Goal: Information Seeking & Learning: Learn about a topic

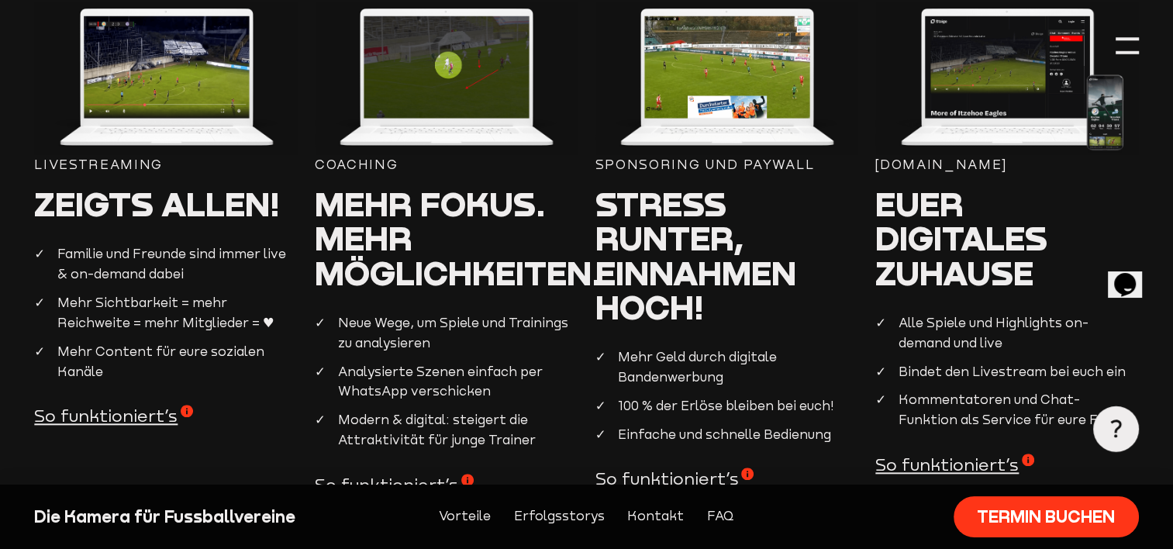
scroll to position [1551, 0]
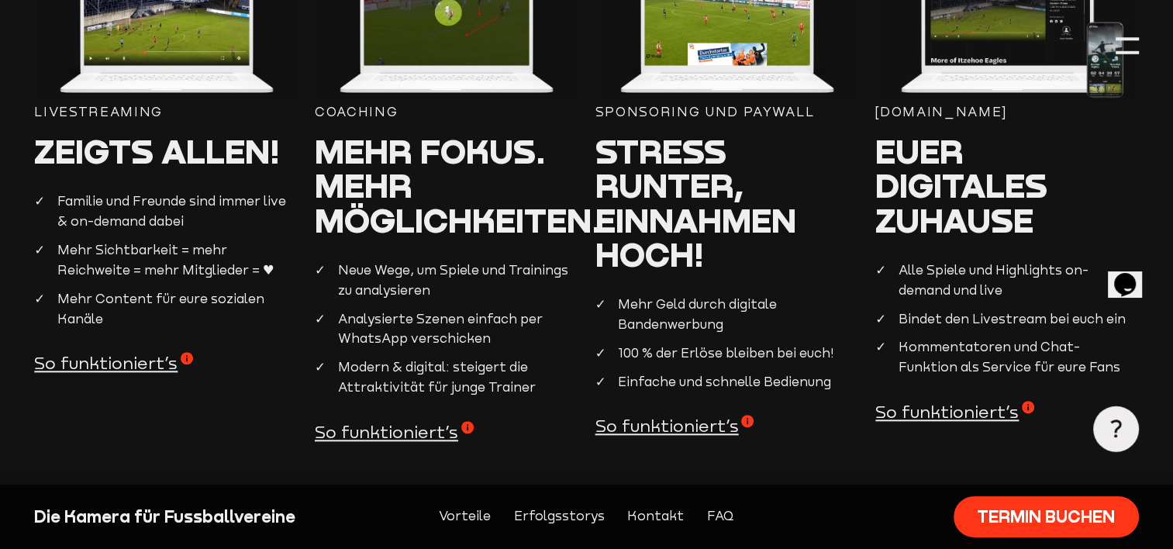
click at [427, 435] on span "So funktioniert’s" at bounding box center [394, 432] width 159 height 23
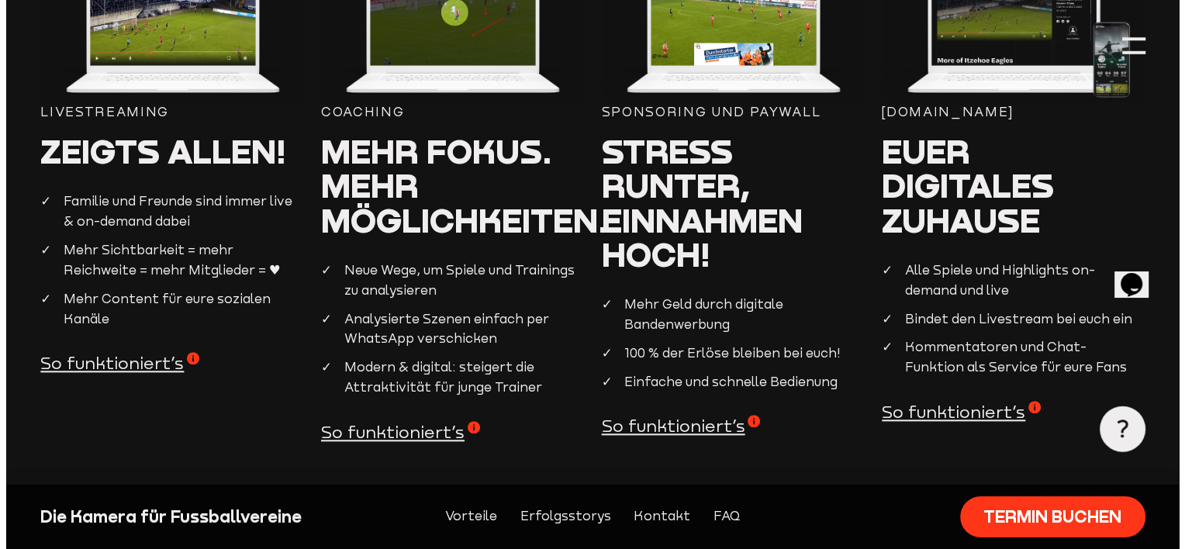
scroll to position [1557, 0]
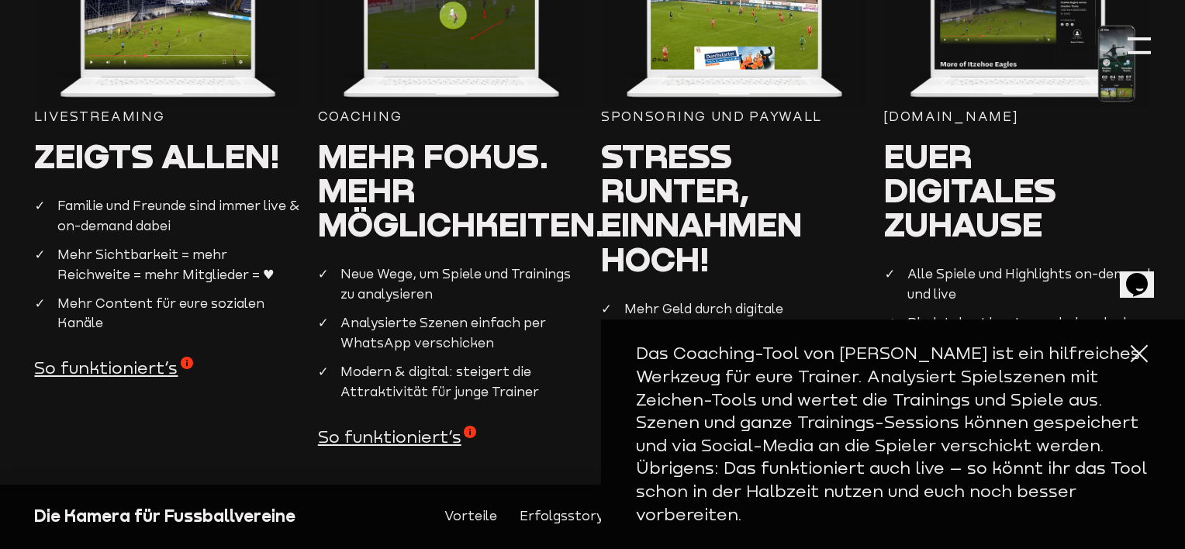
click at [1128, 365] on div at bounding box center [1139, 353] width 23 height 23
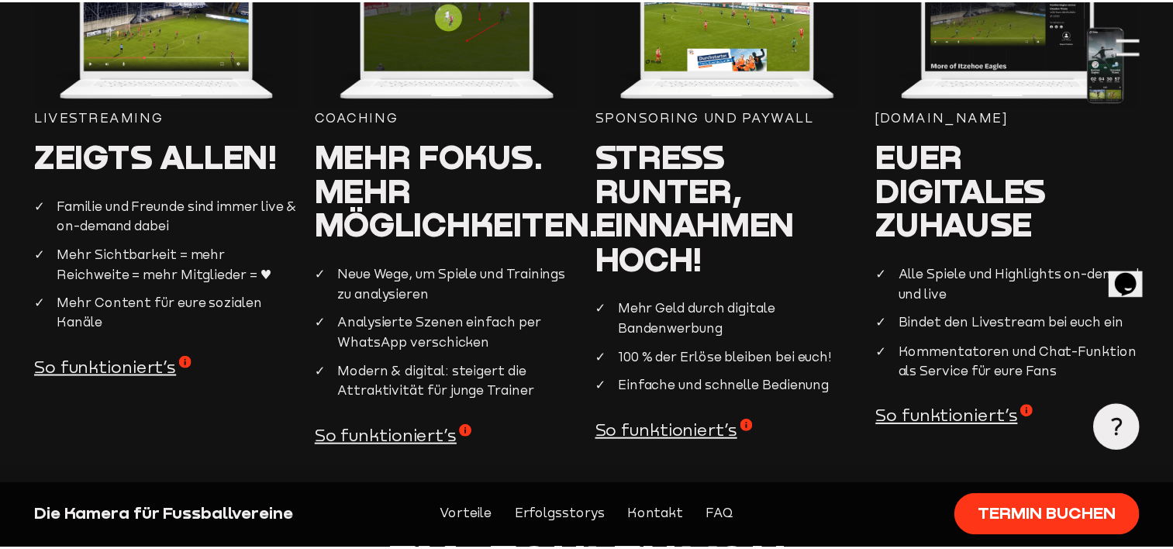
scroll to position [1551, 0]
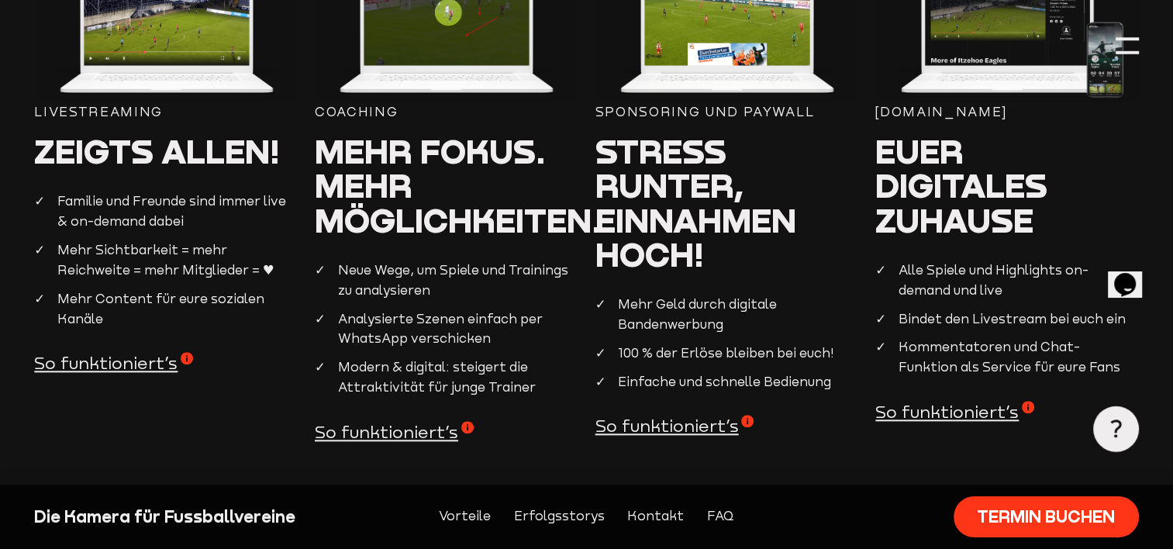
click at [364, 441] on span "So funktioniert’s" at bounding box center [394, 432] width 159 height 23
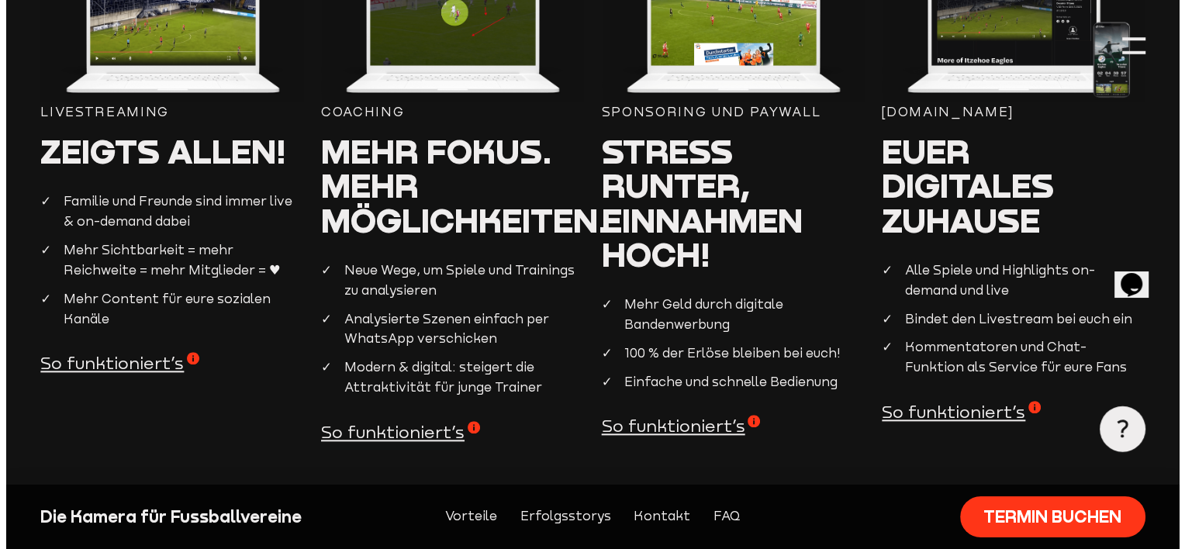
scroll to position [1557, 0]
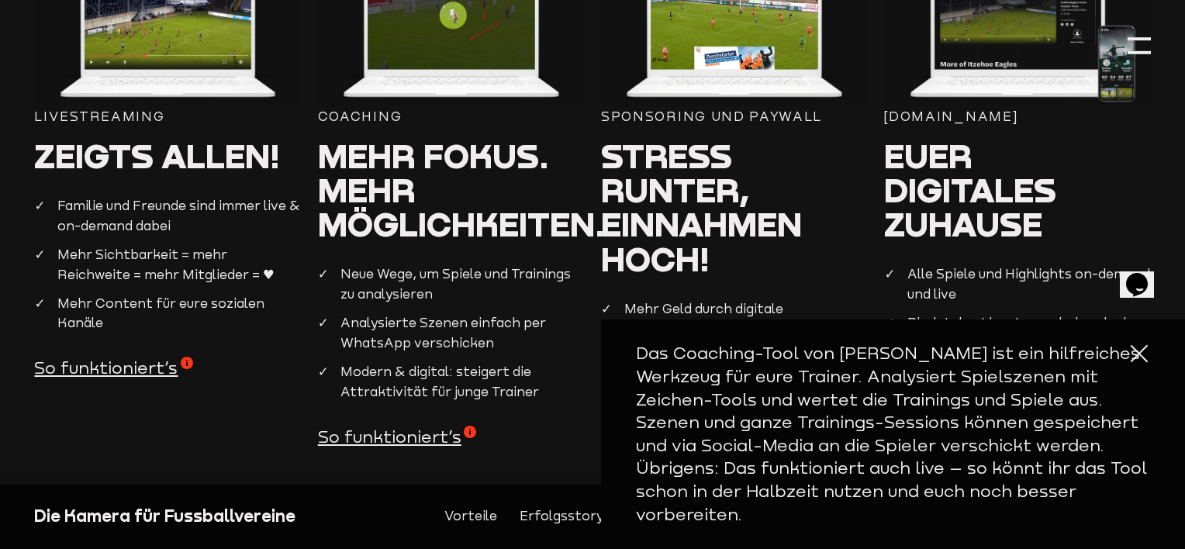
click at [1128, 365] on div at bounding box center [1139, 353] width 23 height 23
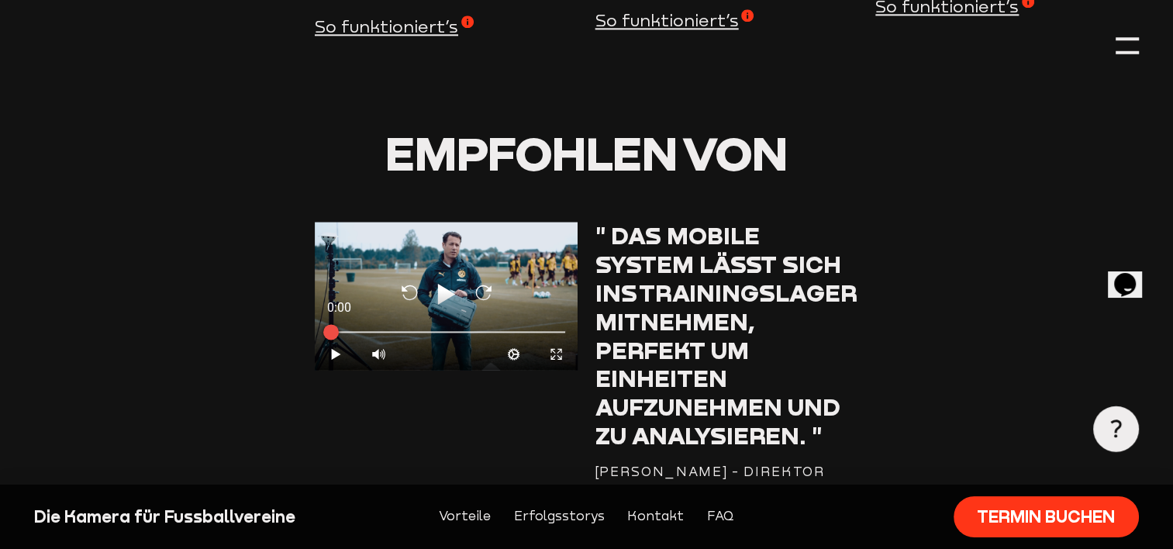
scroll to position [2016, 0]
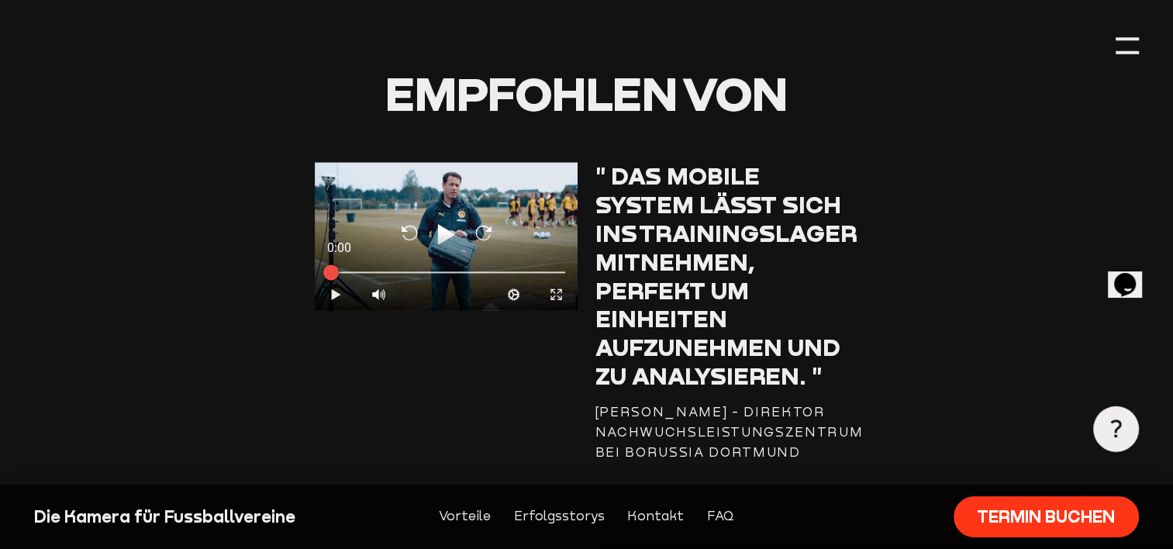
click at [338, 301] on icon "Play" at bounding box center [336, 294] width 15 height 15
type input "0.8"
click at [406, 273] on div at bounding box center [446, 270] width 238 height 5
click at [333, 299] on icon at bounding box center [336, 294] width 6 height 10
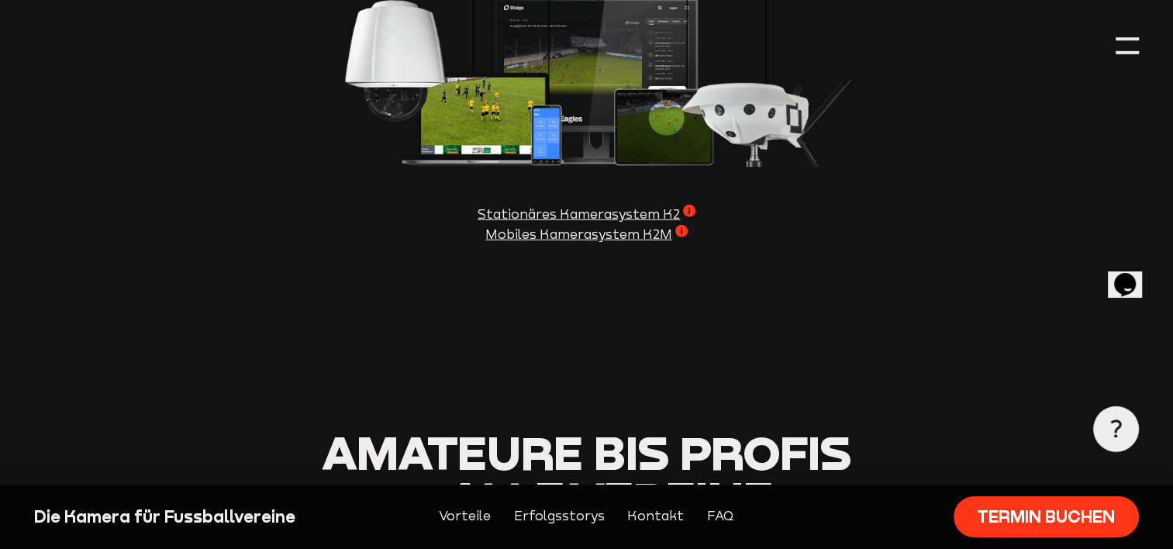
scroll to position [4653, 0]
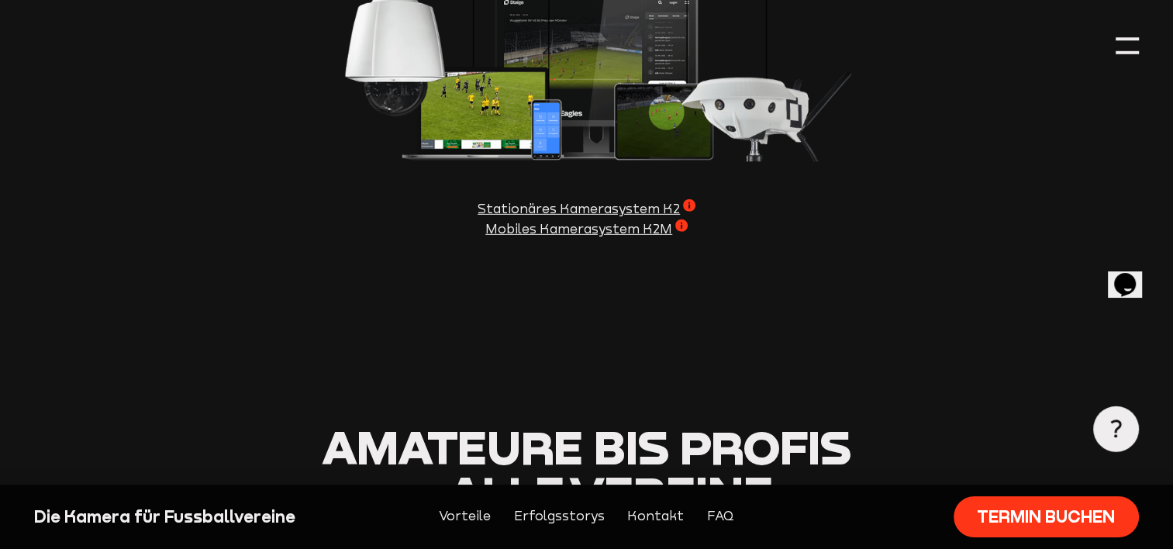
click at [478, 217] on span "Stationäres Kamerasystem K2" at bounding box center [587, 209] width 218 height 20
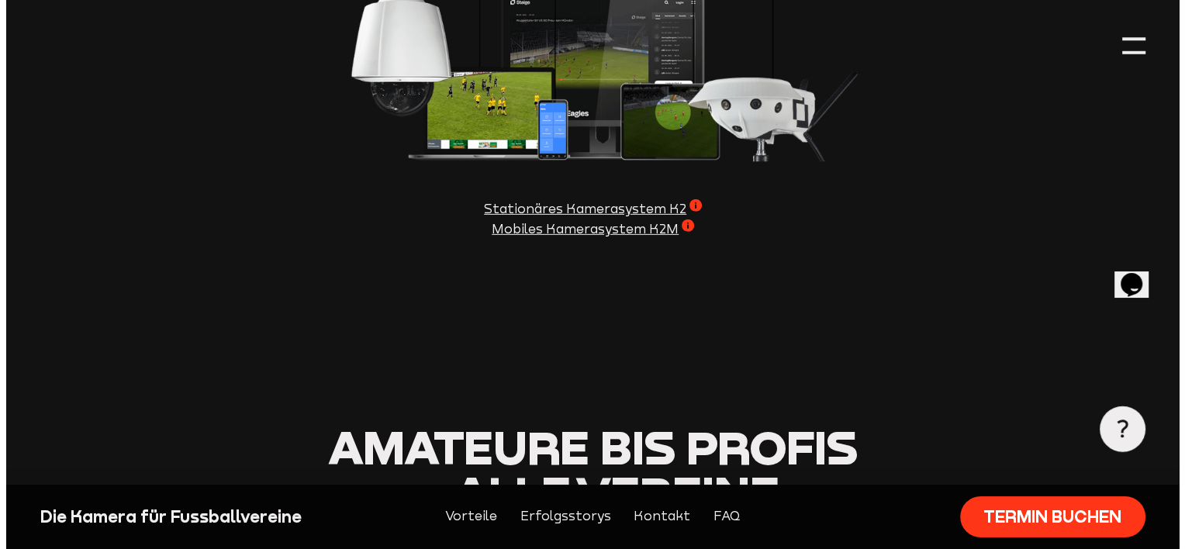
scroll to position [4661, 0]
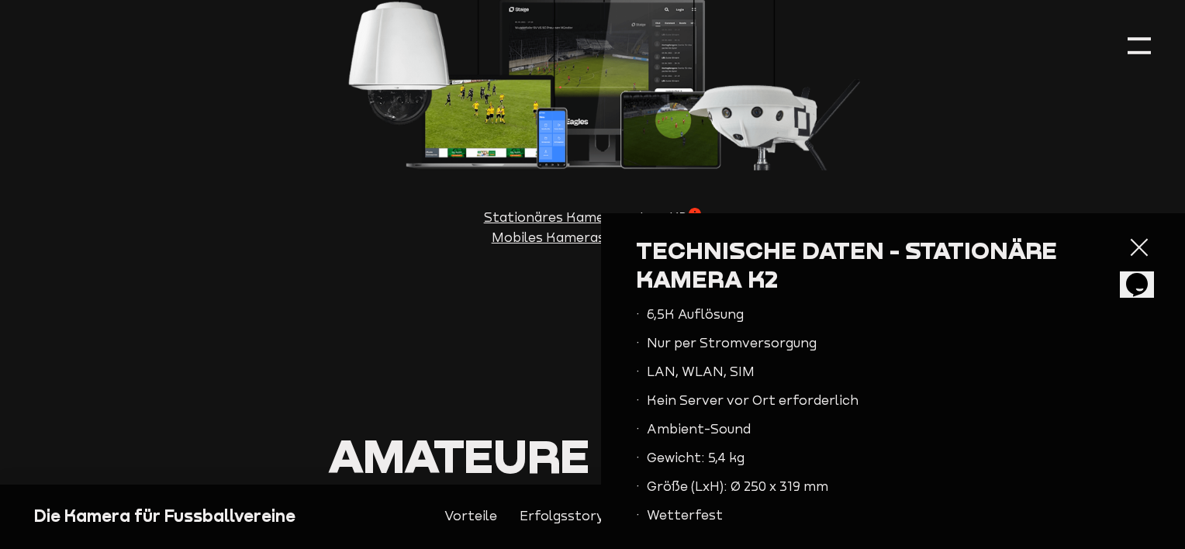
click at [1128, 244] on div at bounding box center [1139, 247] width 23 height 23
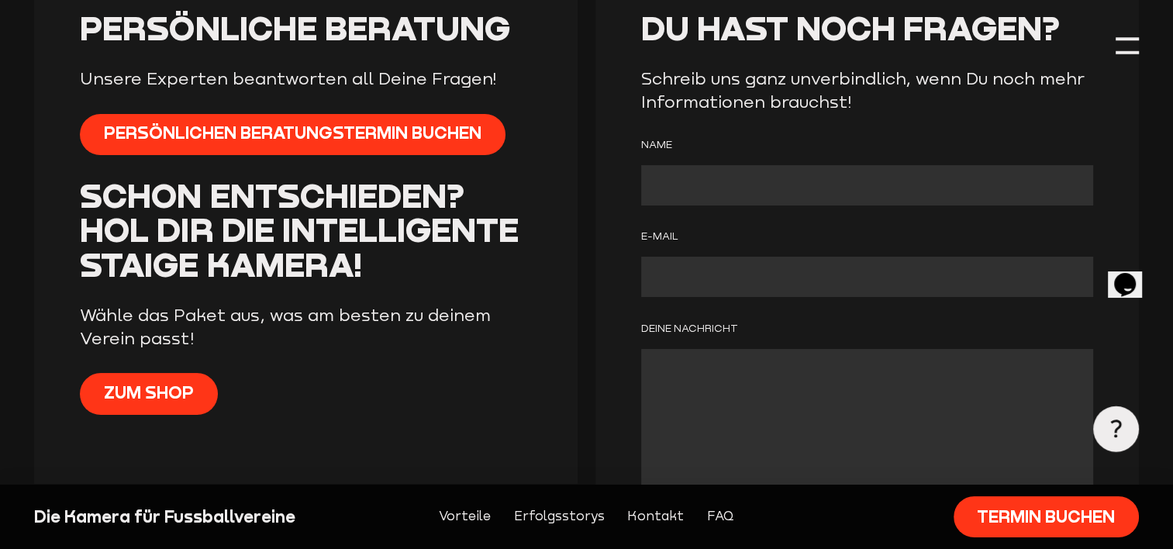
scroll to position [5817, 0]
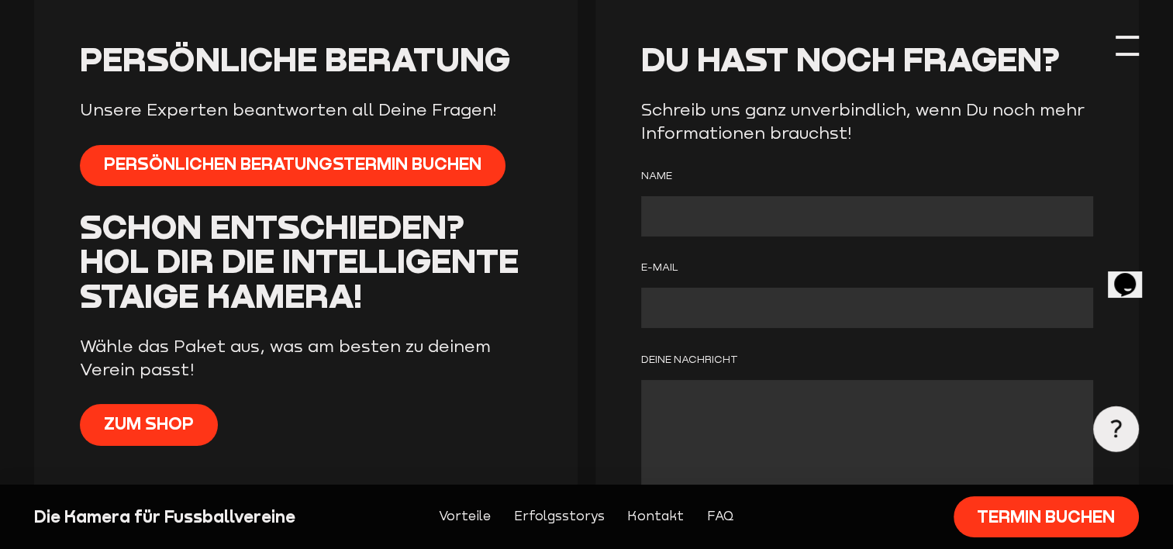
click at [1123, 47] on div at bounding box center [1127, 45] width 23 height 23
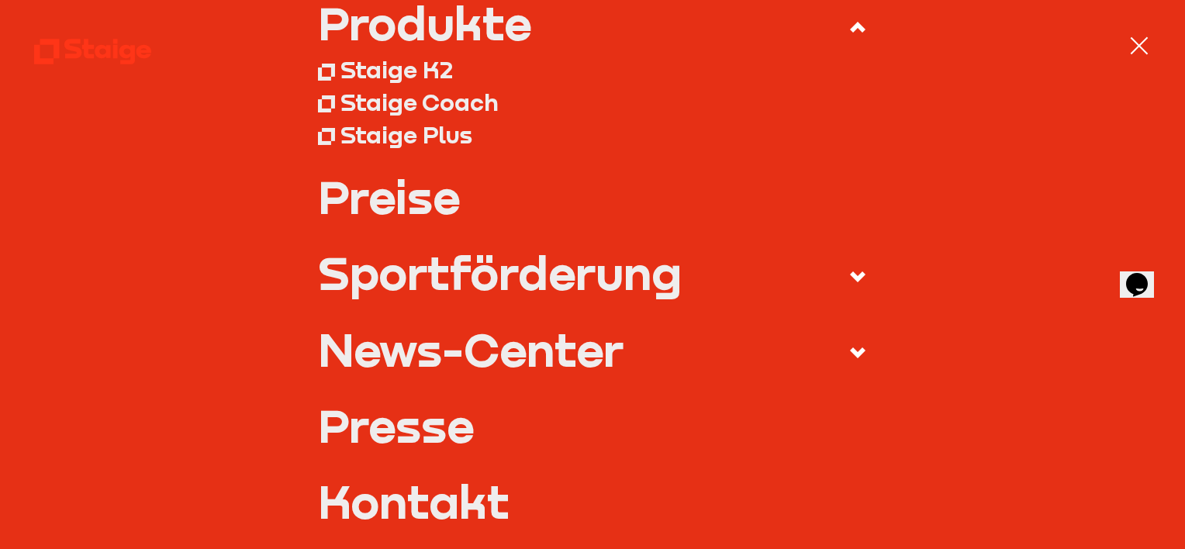
scroll to position [233, 0]
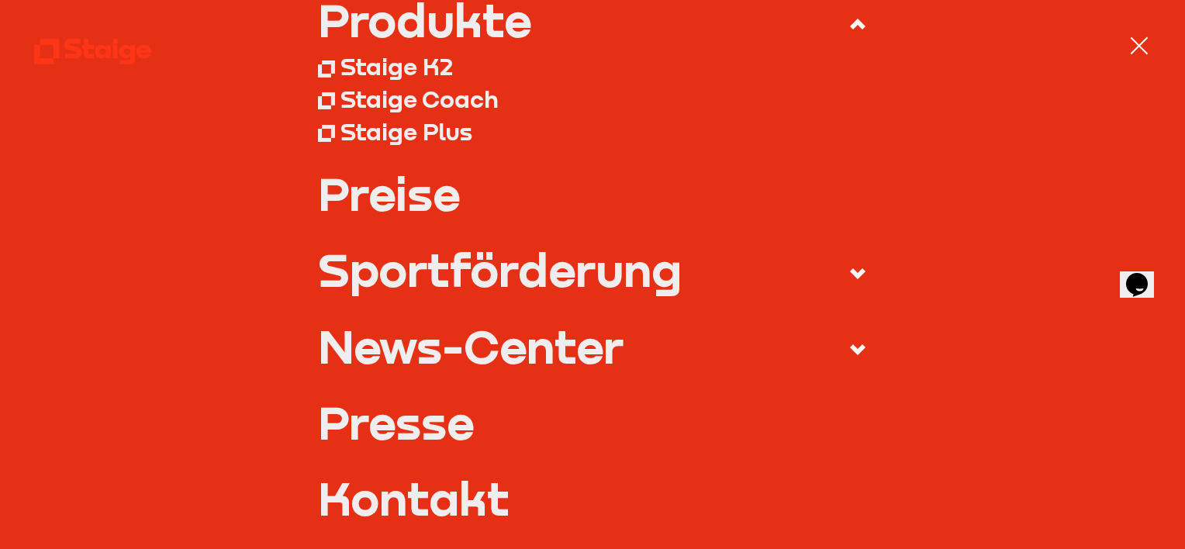
click at [447, 202] on link "Preise" at bounding box center [592, 194] width 549 height 46
